Goal: Task Accomplishment & Management: Use online tool/utility

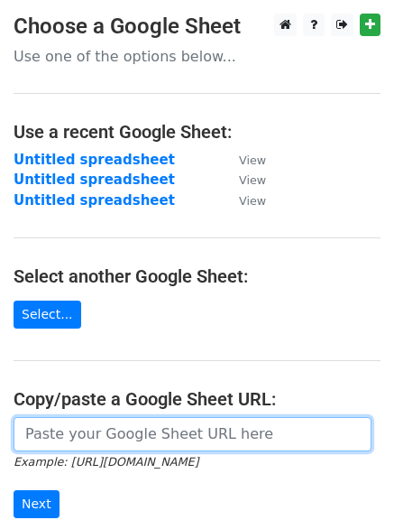
click at [61, 435] on input "url" at bounding box center [193, 434] width 358 height 34
paste input "[URL][DOMAIN_NAME]"
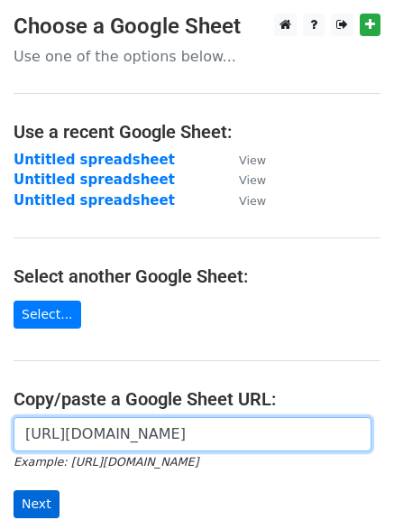
type input "[URL][DOMAIN_NAME]"
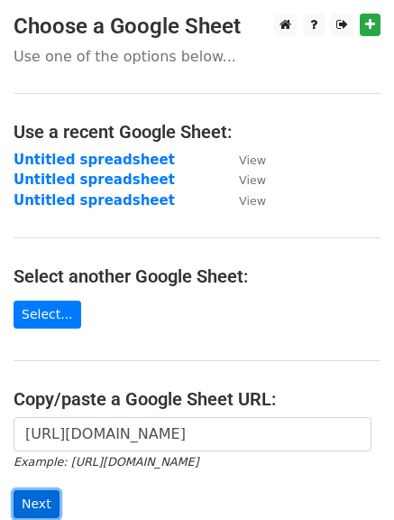
scroll to position [0, 0]
click at [42, 499] on input "Next" at bounding box center [37, 504] width 46 height 28
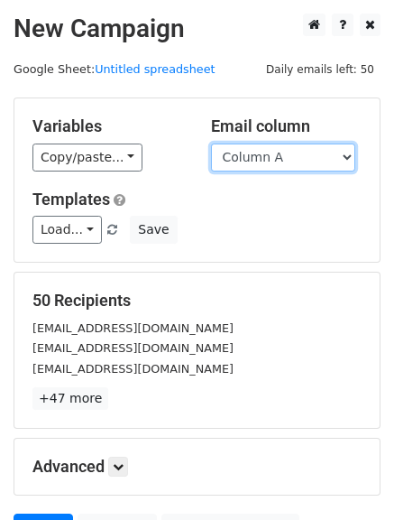
click at [336, 156] on select "Column A" at bounding box center [283, 157] width 144 height 28
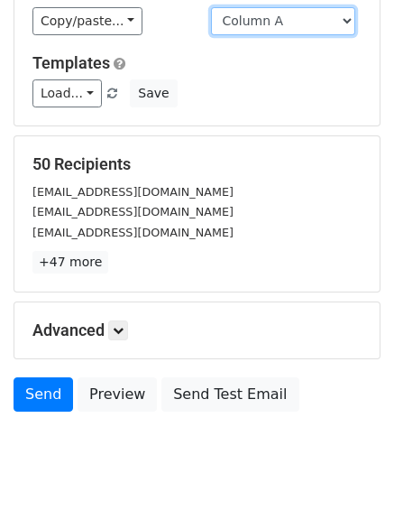
scroll to position [140, 0]
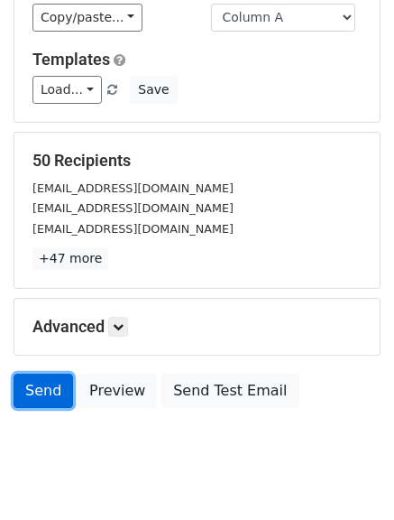
click at [43, 397] on link "Send" at bounding box center [44, 390] width 60 height 34
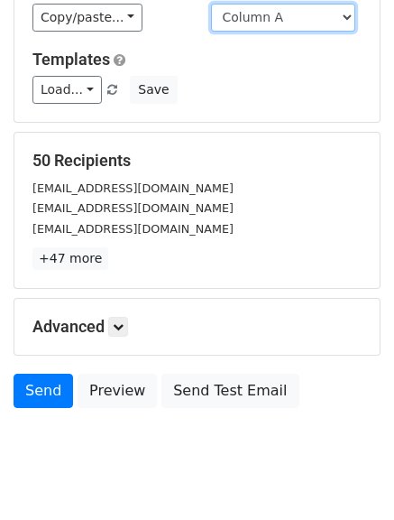
click at [306, 14] on select "Column A" at bounding box center [283, 18] width 144 height 28
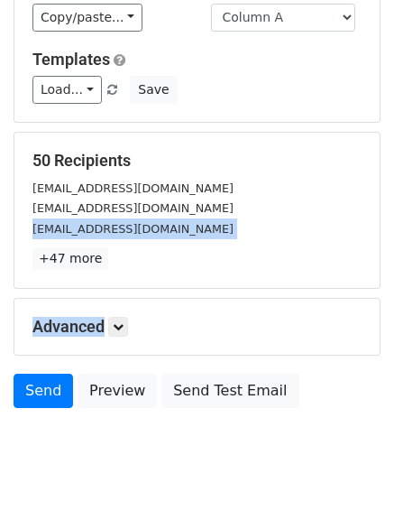
drag, startPoint x: 393, startPoint y: 344, endPoint x: 404, endPoint y: 200, distance: 143.8
click at [393, 200] on html "New Campaign Daily emails left: 50 Google Sheet: Untitled spreadsheet Variables…" at bounding box center [197, 210] width 394 height 701
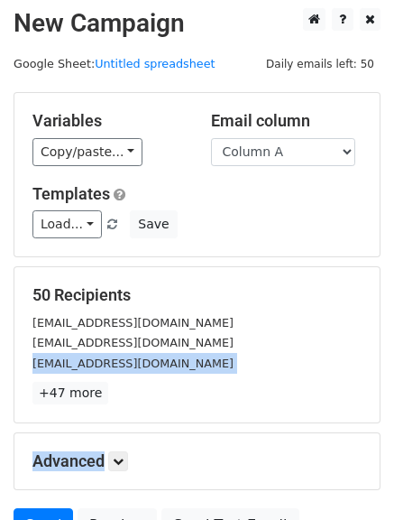
scroll to position [0, 0]
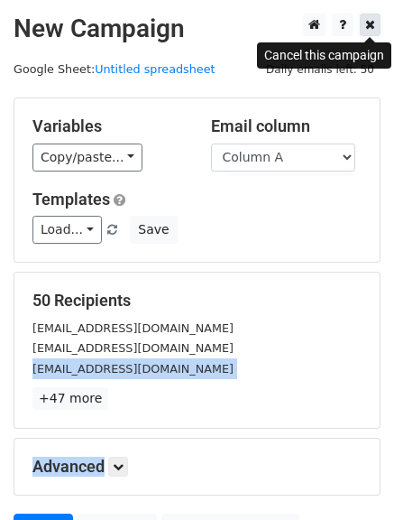
click at [373, 29] on icon at bounding box center [370, 24] width 10 height 13
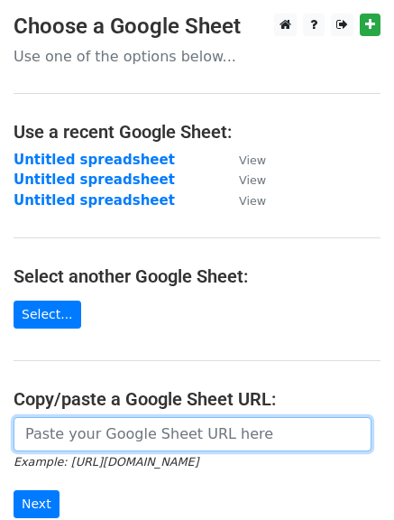
click at [48, 437] on input "url" at bounding box center [193, 434] width 358 height 34
paste input "[URL][DOMAIN_NAME]"
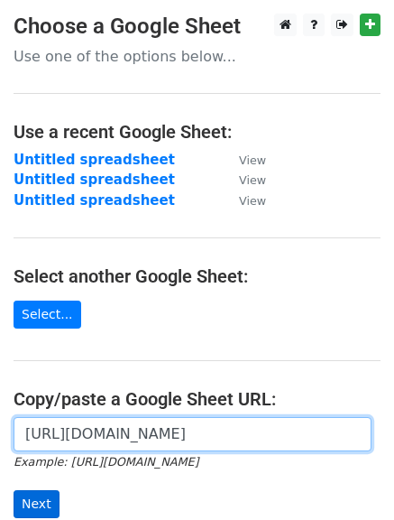
type input "https://docs.google.com/spreadsheets/d/1TslrODHBRcMnPSK5A5KAUnVv7ZVi2R1SNGiyhzl…"
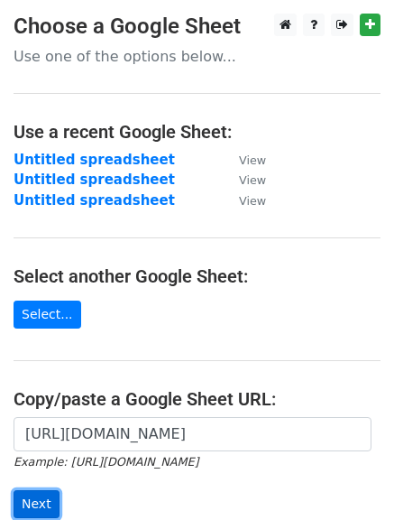
scroll to position [0, 0]
click at [36, 502] on input "Next" at bounding box center [37, 504] width 46 height 28
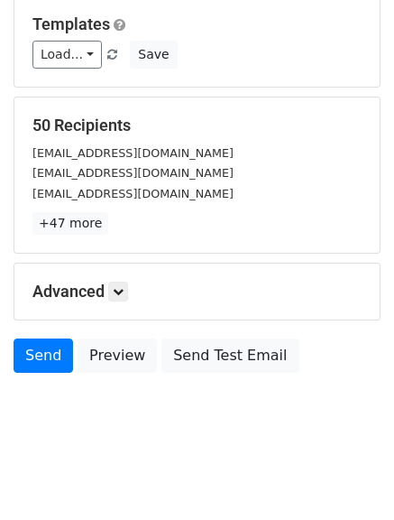
scroll to position [181, 0]
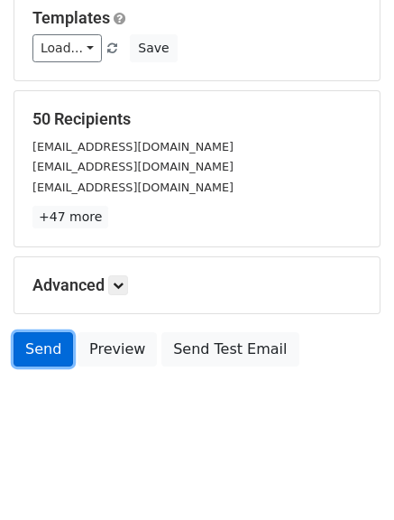
click at [37, 349] on link "Send" at bounding box center [44, 349] width 60 height 34
